Goal: Task Accomplishment & Management: Use online tool/utility

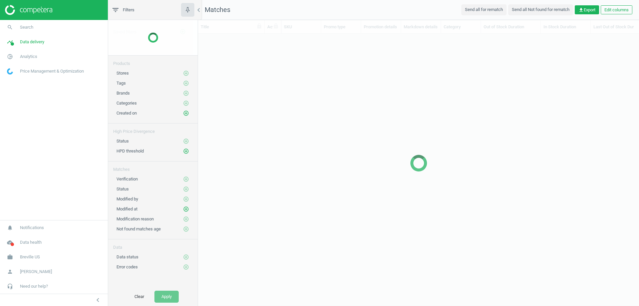
scroll to position [249, 436]
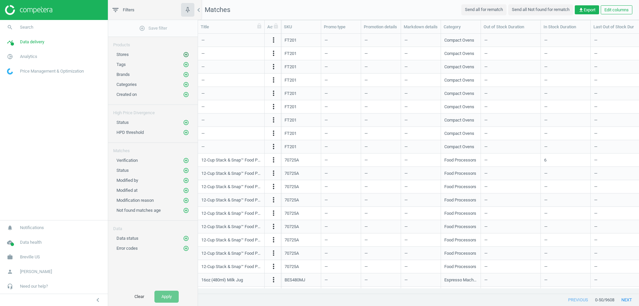
click at [186, 54] on icon "add_circle_outline" at bounding box center [186, 55] width 6 height 6
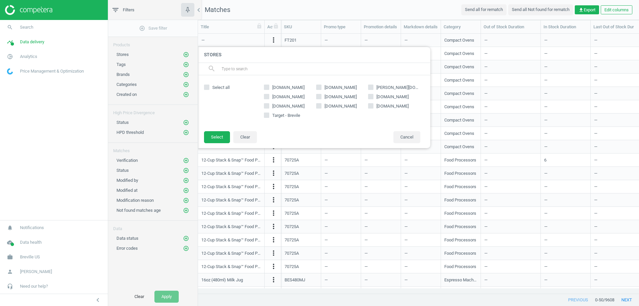
drag, startPoint x: 413, startPoint y: 96, endPoint x: 361, endPoint y: 107, distance: 53.0
click at [372, 99] on label "[DOMAIN_NAME]" at bounding box center [394, 97] width 52 height 6
copy span "[DOMAIN_NAME]"
drag, startPoint x: 323, startPoint y: 87, endPoint x: 362, endPoint y: 89, distance: 38.6
click at [358, 89] on span "[DOMAIN_NAME]" at bounding box center [340, 87] width 35 height 6
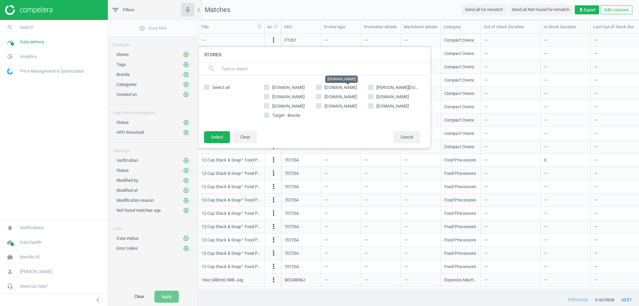
copy span "bedbathandbeyond"
copy span "[PERSON_NAME][DOMAIN_NAME]"
drag, startPoint x: 376, startPoint y: 85, endPoint x: 426, endPoint y: 87, distance: 50.3
click at [426, 87] on div "Select all [DOMAIN_NAME] [DOMAIN_NAME] [PERSON_NAME][DOMAIN_NAME] [DOMAIN_NAME]…" at bounding box center [313, 103] width 233 height 56
drag, startPoint x: 324, startPoint y: 96, endPoint x: 349, endPoint y: 99, distance: 24.9
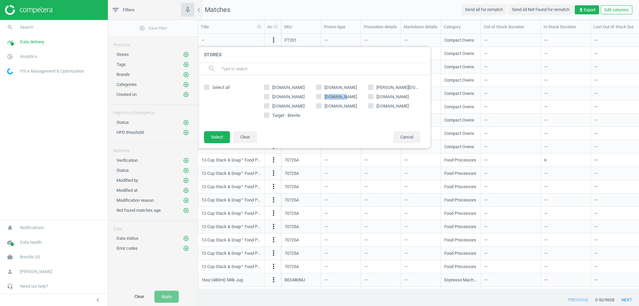
click at [349, 99] on label "[DOMAIN_NAME]" at bounding box center [342, 97] width 52 height 6
copy span "[DOMAIN_NAME]"
drag, startPoint x: 376, startPoint y: 96, endPoint x: 404, endPoint y: 97, distance: 28.3
click at [404, 97] on span "[DOMAIN_NAME]" at bounding box center [392, 97] width 35 height 6
copy span "[DOMAIN_NAME]"
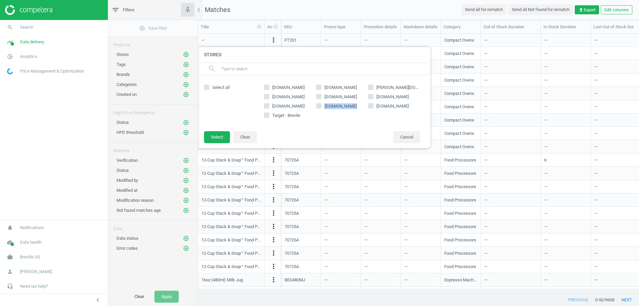
drag, startPoint x: 324, startPoint y: 105, endPoint x: 352, endPoint y: 106, distance: 27.6
click at [352, 106] on span "[DOMAIN_NAME]" at bounding box center [340, 106] width 35 height 6
copy span "[DOMAIN_NAME]"
drag, startPoint x: 376, startPoint y: 105, endPoint x: 413, endPoint y: 107, distance: 37.3
click at [410, 107] on span "[DOMAIN_NAME]" at bounding box center [392, 106] width 35 height 6
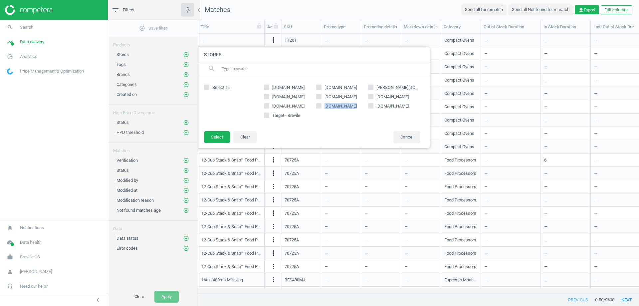
copy span "[DOMAIN_NAME]"
drag, startPoint x: 272, startPoint y: 97, endPoint x: 299, endPoint y: 100, distance: 27.4
click at [299, 100] on div "[DOMAIN_NAME] [DOMAIN_NAME] [PERSON_NAME][DOMAIN_NAME] [DOMAIN_NAME] [DOMAIN_NA…" at bounding box center [341, 103] width 163 height 43
copy span "[DOMAIN_NAME]"
